Goal: Find specific page/section: Find specific page/section

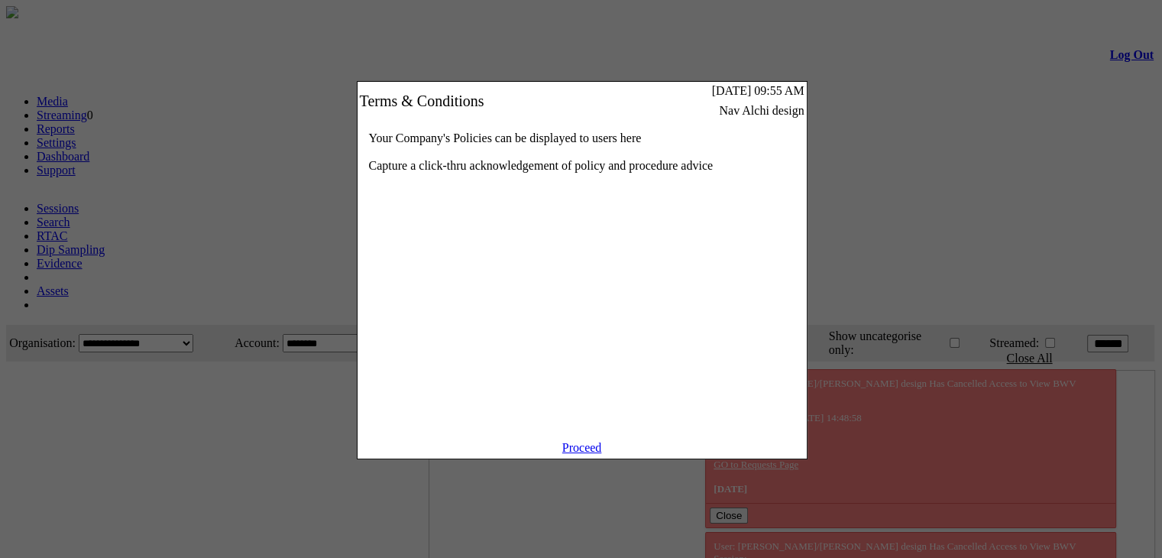
click at [583, 454] on link "Proceed" at bounding box center [582, 447] width 40 height 13
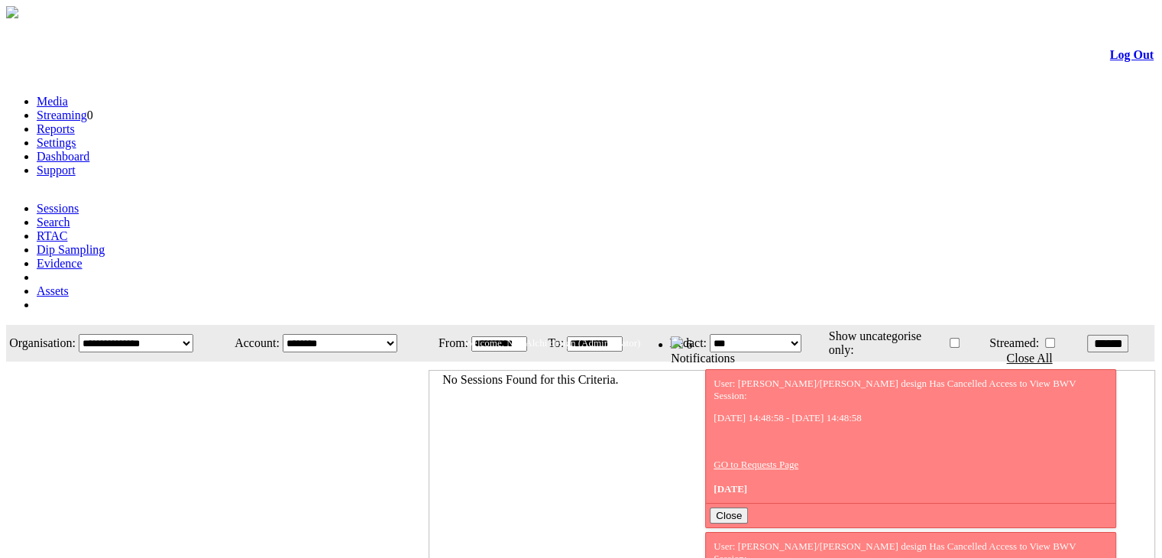
click at [83, 257] on link "Evidence" at bounding box center [60, 263] width 46 height 13
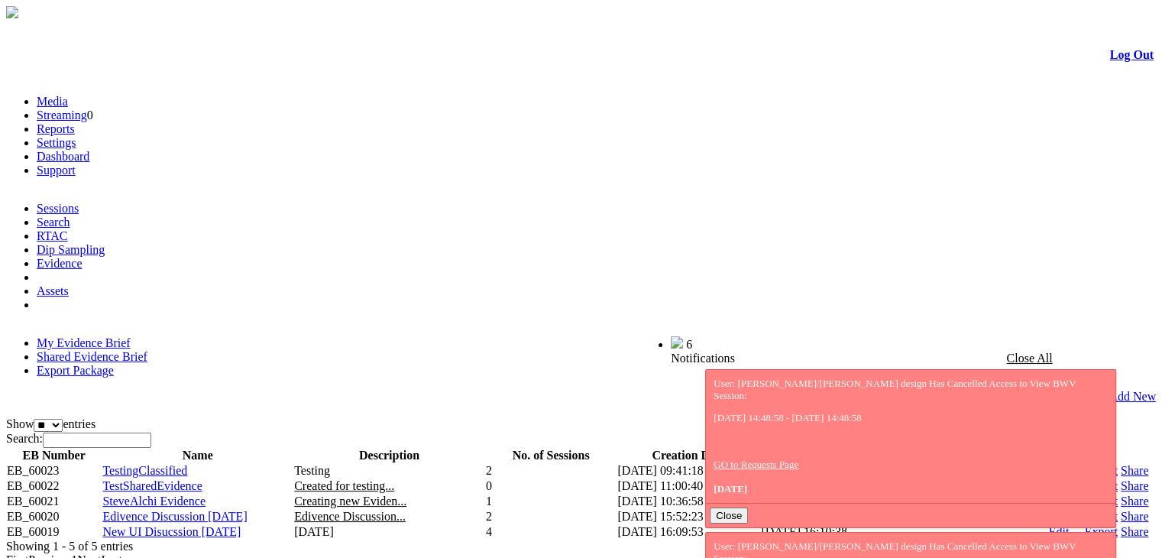
click at [147, 350] on link "Shared Evidence Brief" at bounding box center [92, 356] width 111 height 13
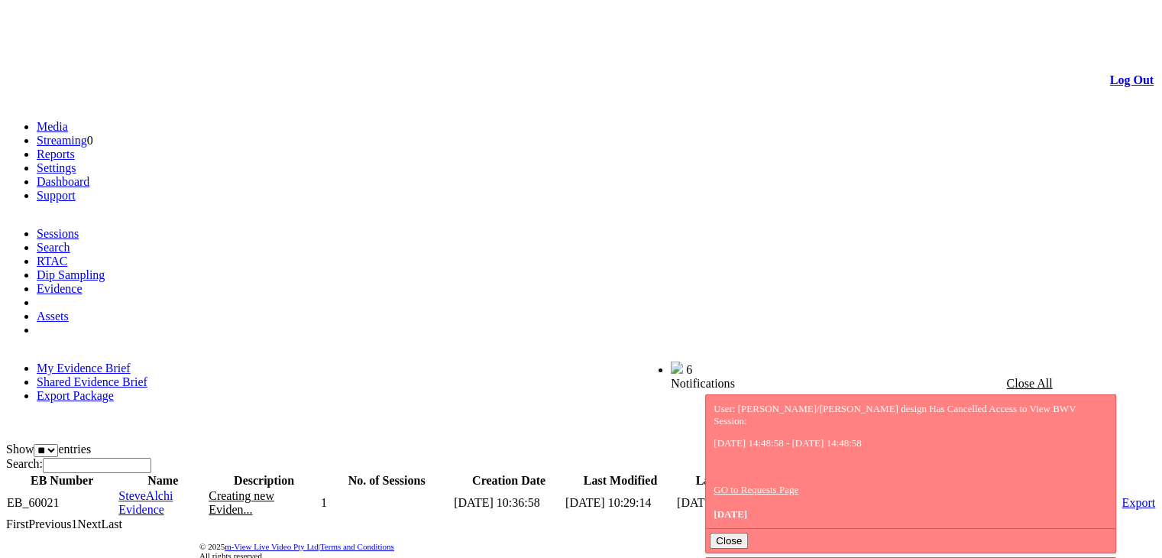
click at [168, 489] on span "SteveAlchi Evidence" at bounding box center [145, 502] width 54 height 27
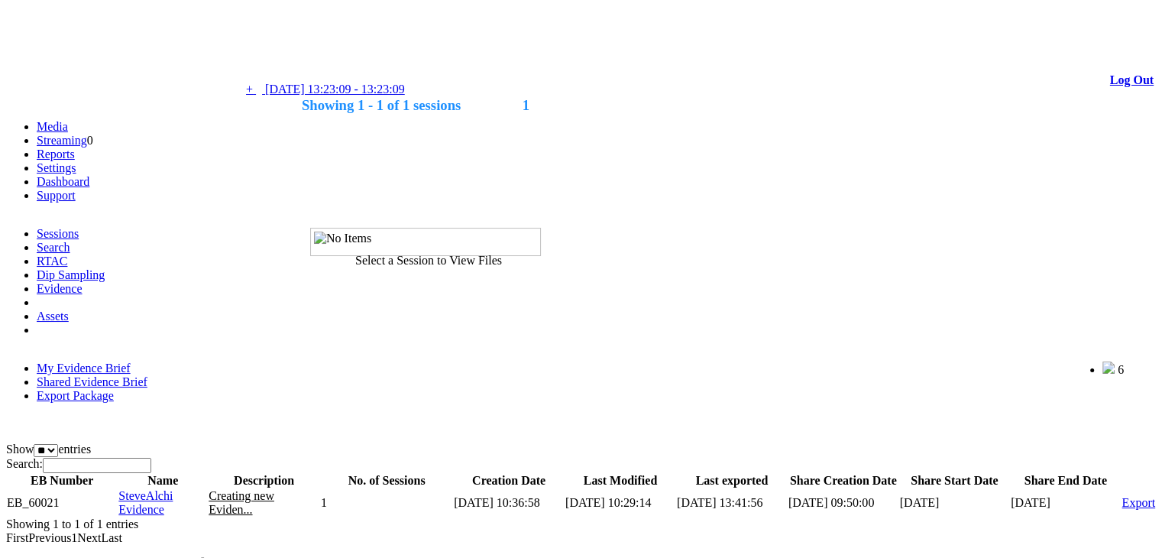
click at [381, 95] on span "05/02/2025 13:23:09 - 13:23:09" at bounding box center [335, 89] width 140 height 13
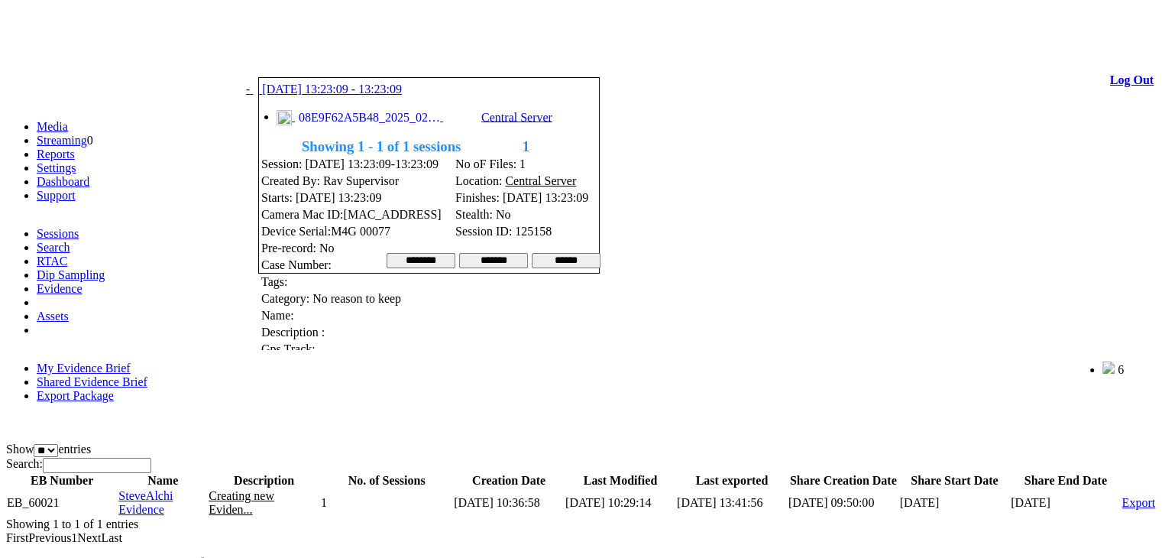
click at [388, 125] on span "08E9F62A5B48_2025_0205_132309_018.JPG" at bounding box center [367, 118] width 145 height 14
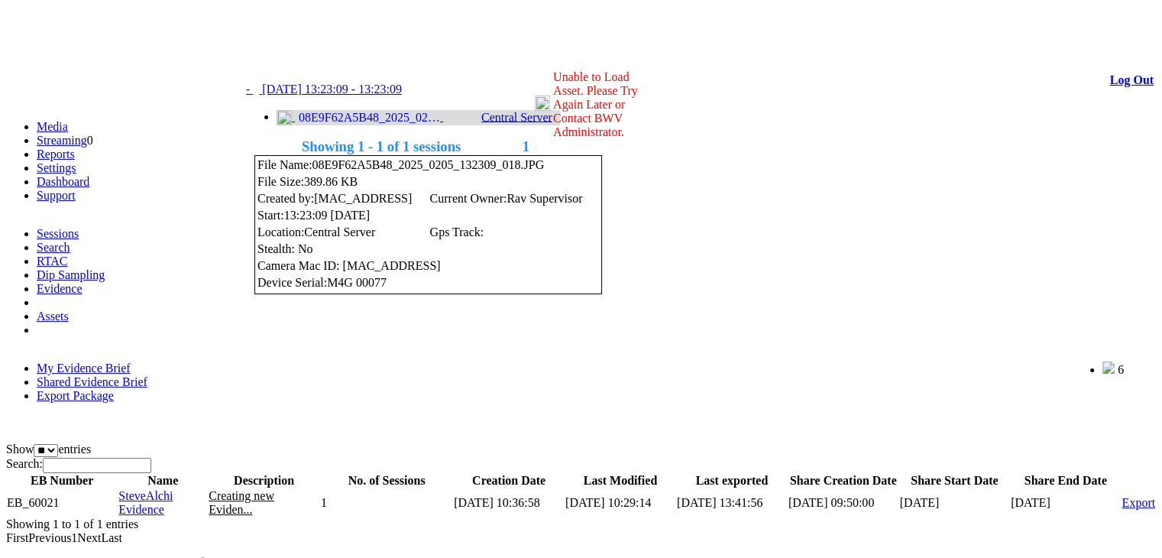
click at [305, 55] on link at bounding box center [305, 58] width 0 height 13
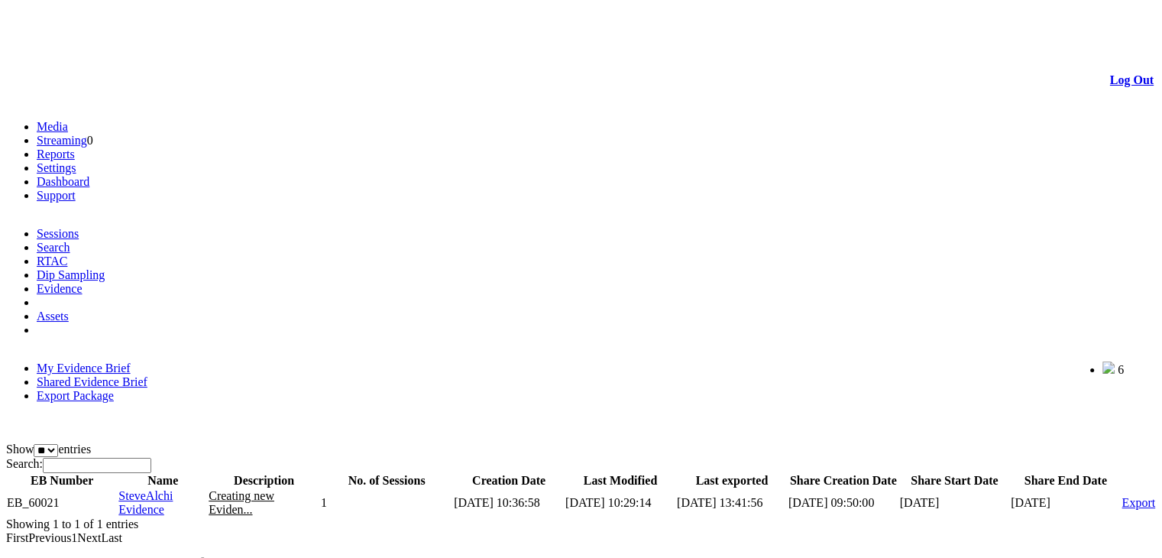
click at [164, 489] on span "SteveAlchi Evidence" at bounding box center [145, 502] width 54 height 27
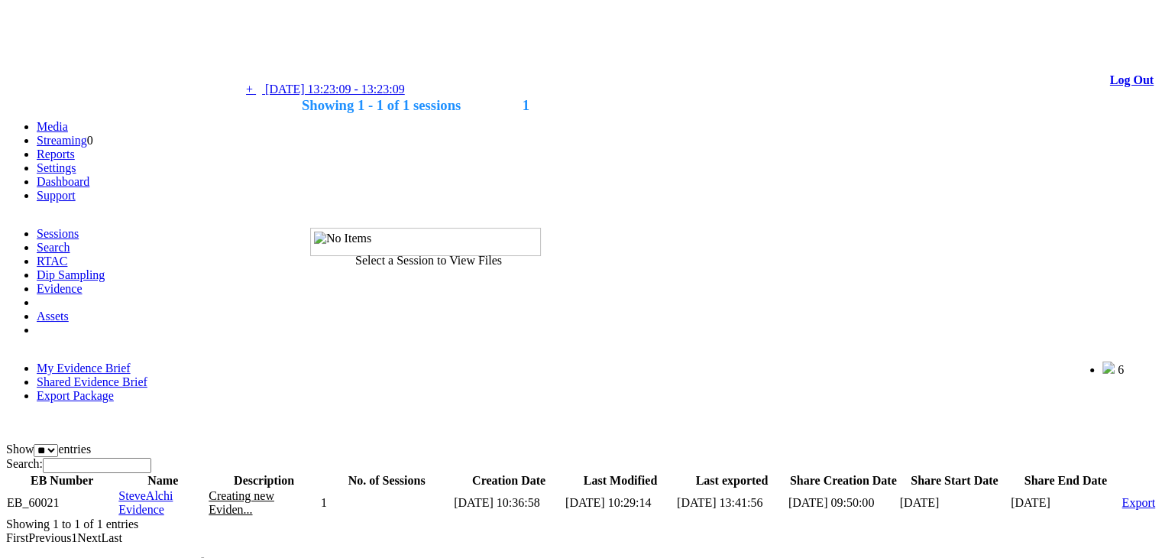
click at [405, 93] on link "+ - 05/02/2025 13:23:09 - 13:23:09" at bounding box center [325, 89] width 159 height 13
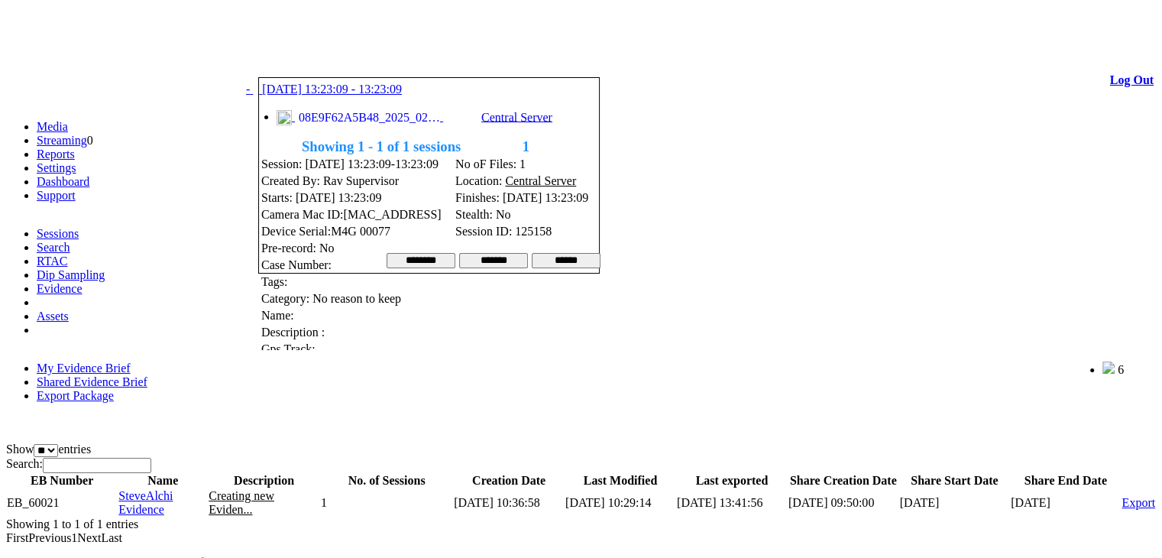
click at [305, 59] on link at bounding box center [305, 58] width 0 height 13
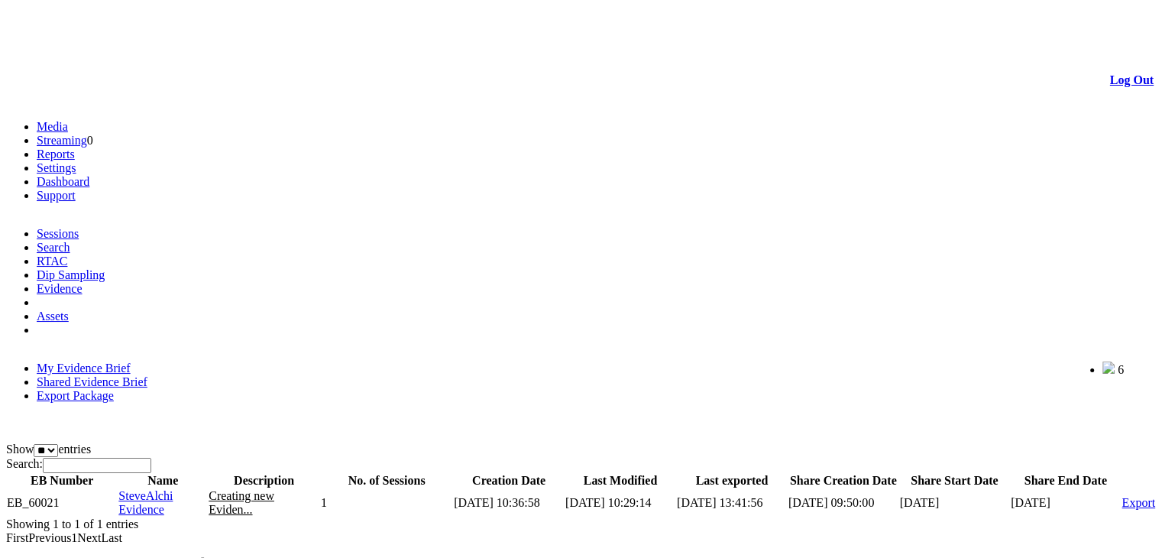
click at [1110, 73] on link "Log Out" at bounding box center [1132, 79] width 44 height 13
